Goal: Communication & Community: Answer question/provide support

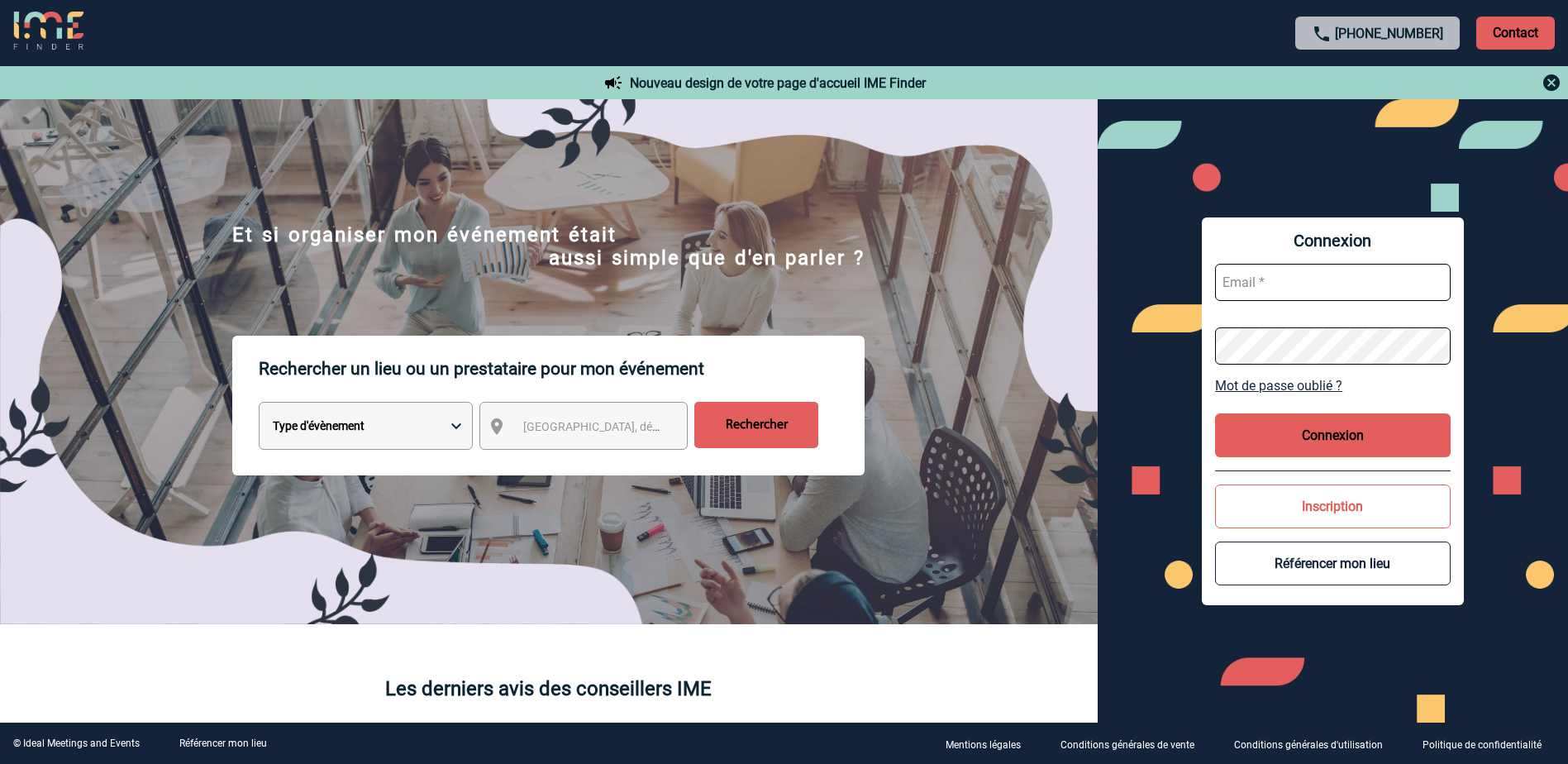
click at [1283, 282] on input "text" at bounding box center [1332, 282] width 236 height 37
type input "sylvie.leau@sanofi.com"
click at [1321, 442] on button "Connexion" at bounding box center [1332, 435] width 236 height 44
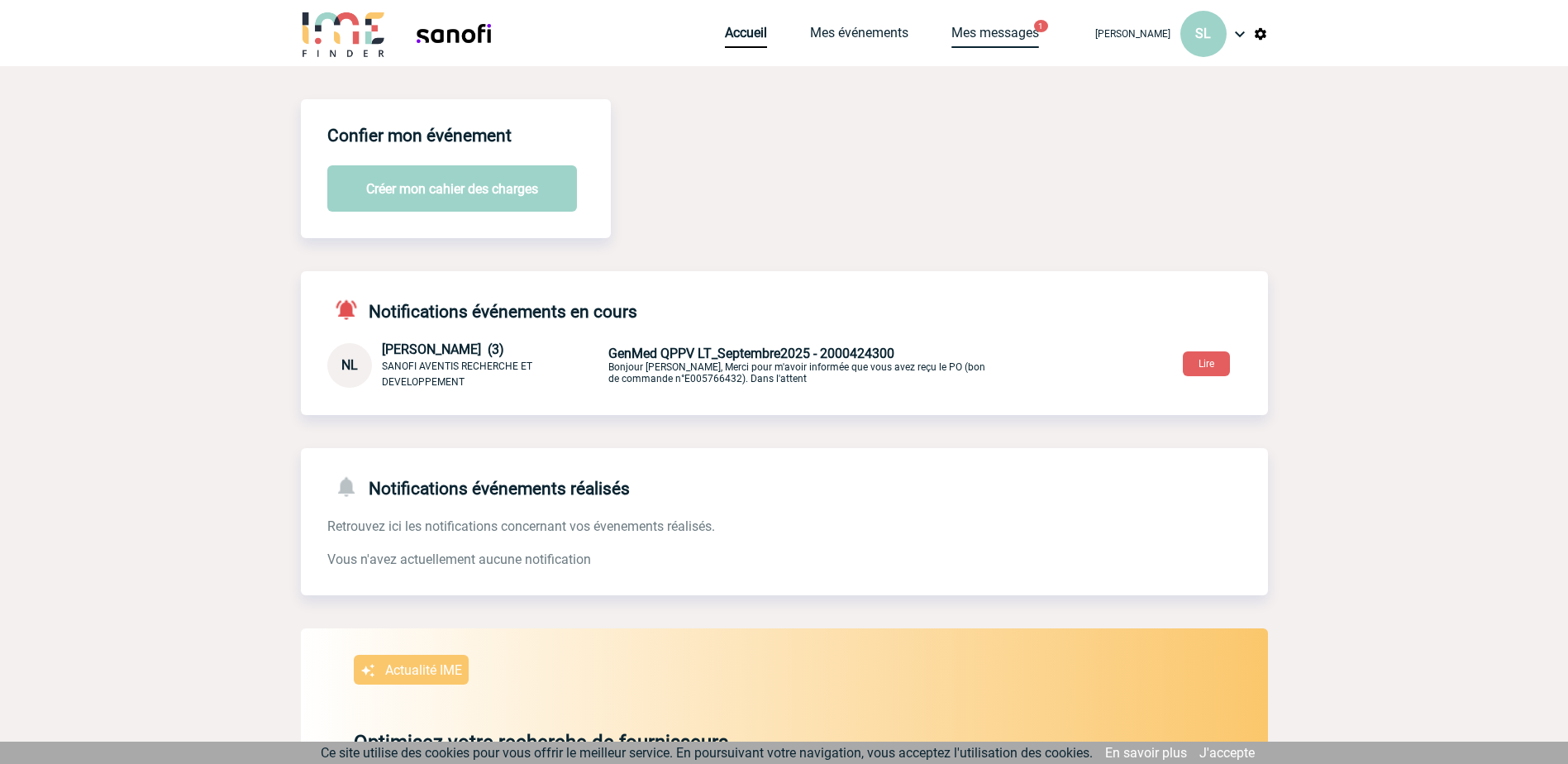
click at [1014, 35] on link "Mes messages" at bounding box center [994, 36] width 87 height 23
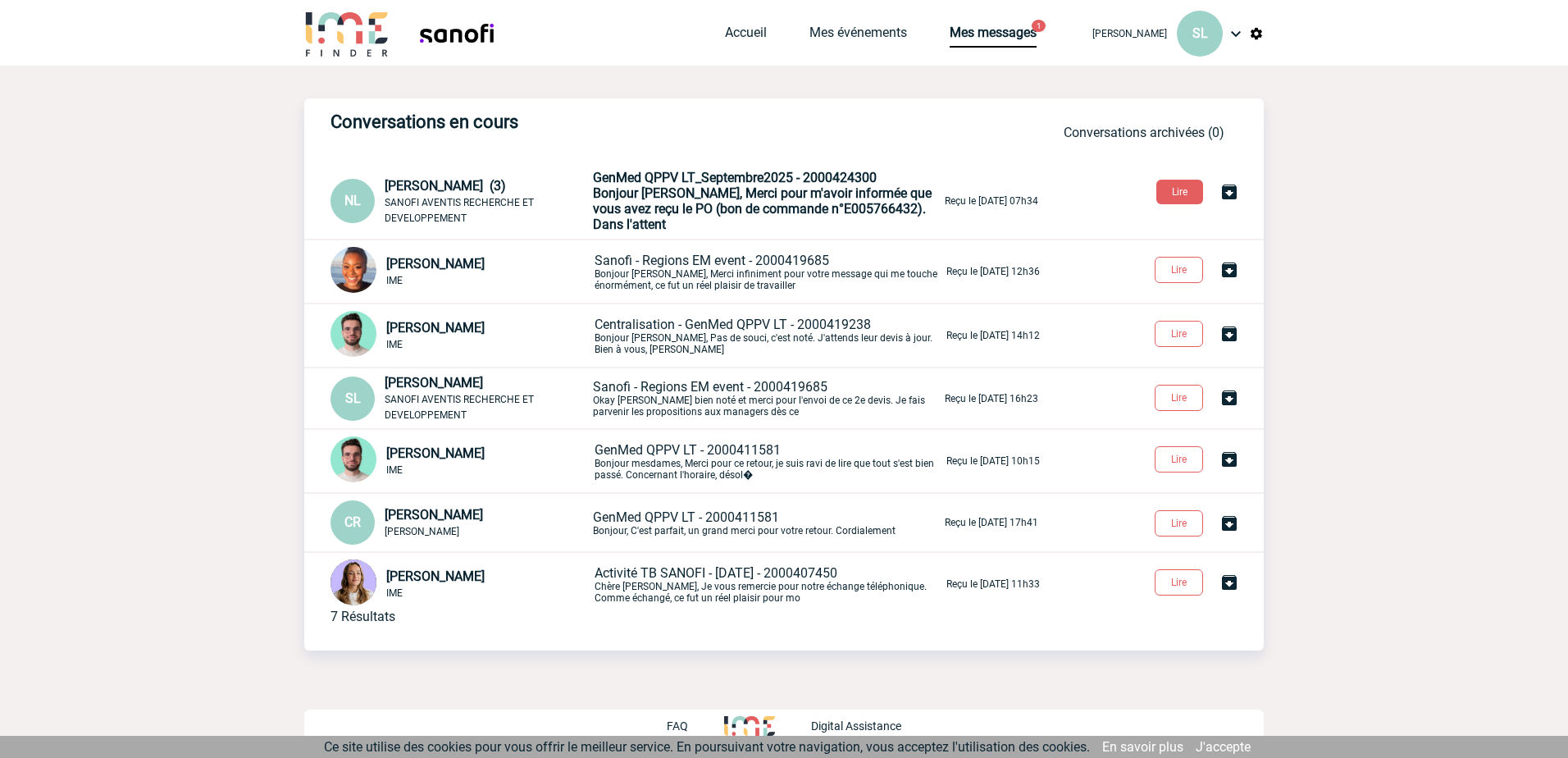
click at [714, 188] on span "Bonjour [PERSON_NAME], Merci pour m'avoir informée que vous avez reçu le PO (bo…" at bounding box center [762, 208] width 339 height 47
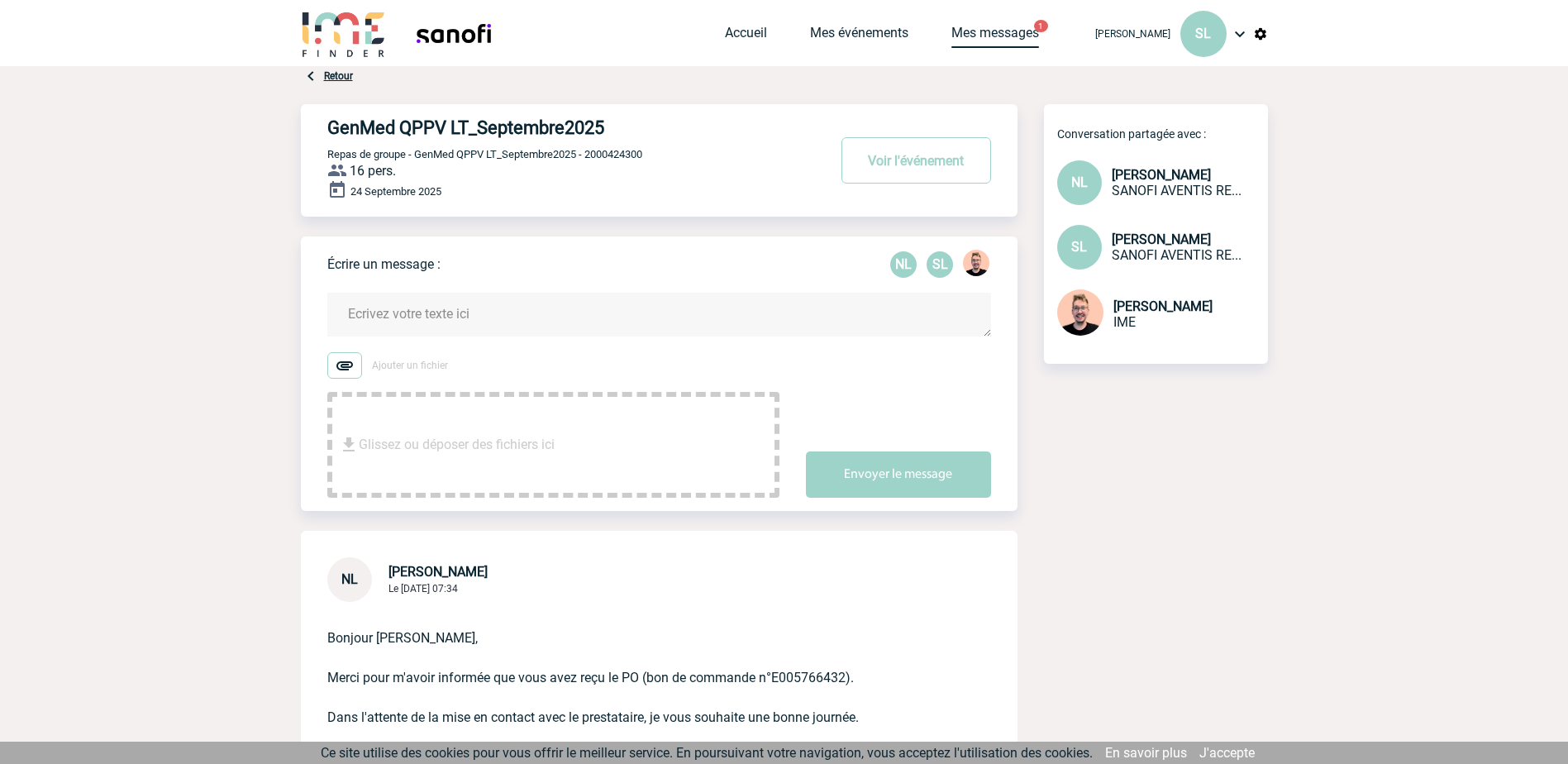
click at [1012, 29] on link "Mes messages" at bounding box center [994, 36] width 87 height 23
